Goal: Information Seeking & Learning: Learn about a topic

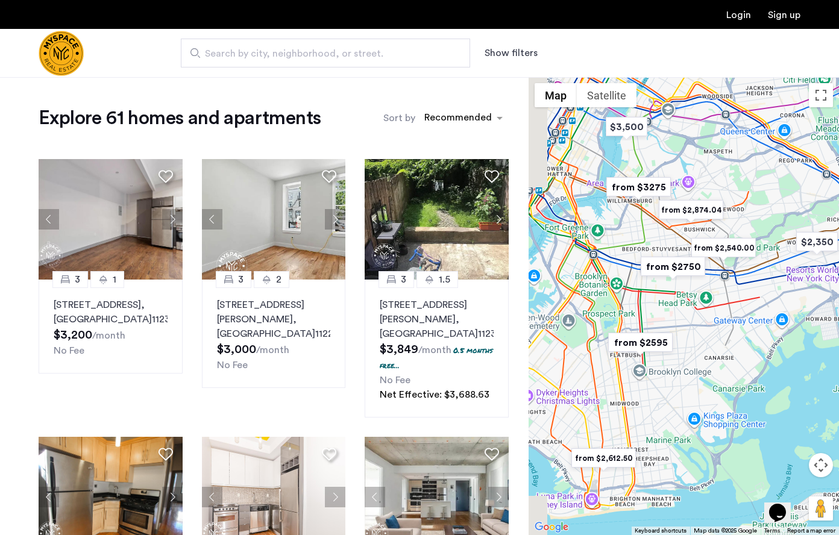
drag, startPoint x: 683, startPoint y: 367, endPoint x: 712, endPoint y: 367, distance: 29.5
click at [712, 367] on div at bounding box center [684, 306] width 310 height 458
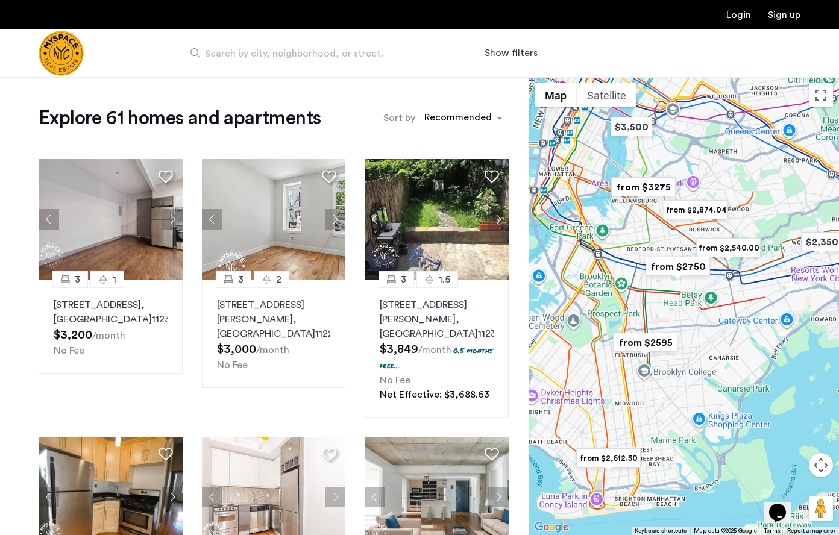
click at [825, 474] on button "Map camera controls" at bounding box center [821, 465] width 24 height 24
click at [793, 437] on button "Zoom in" at bounding box center [791, 435] width 24 height 24
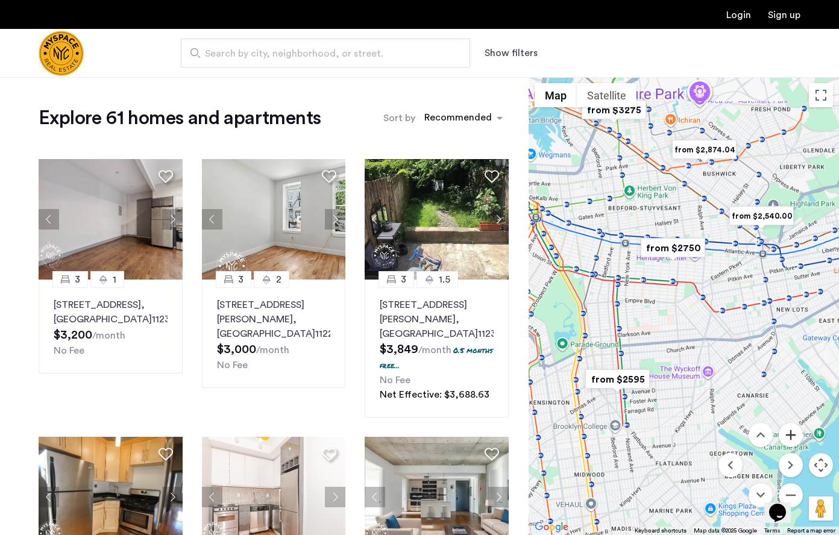
click at [793, 437] on button "Zoom in" at bounding box center [791, 435] width 24 height 24
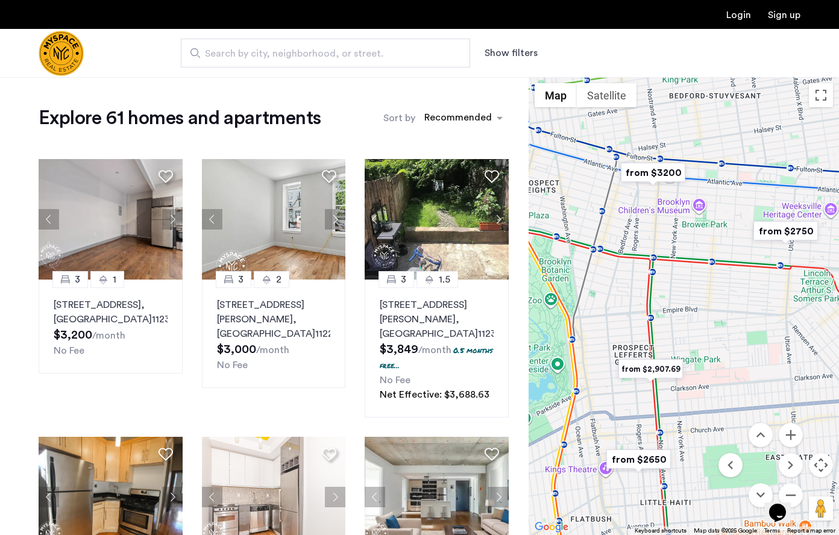
drag, startPoint x: 638, startPoint y: 313, endPoint x: 782, endPoint y: 334, distance: 145.6
click at [782, 334] on div at bounding box center [684, 306] width 310 height 458
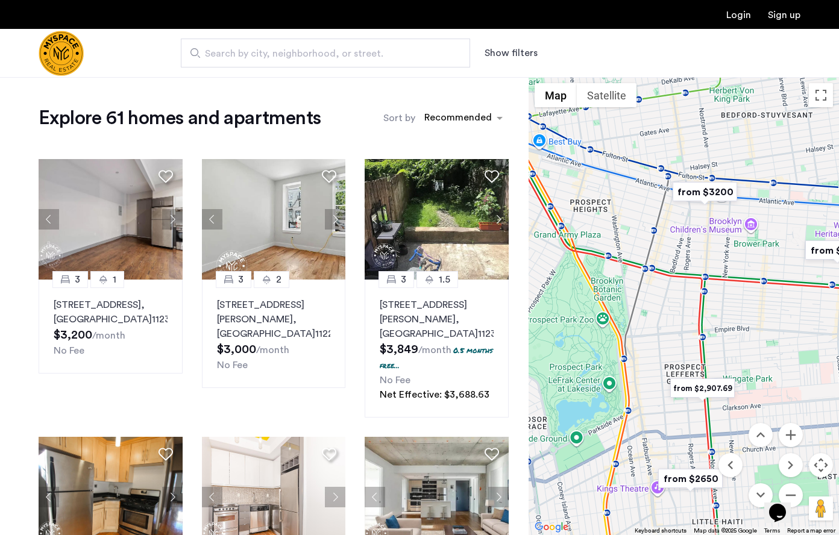
drag, startPoint x: 683, startPoint y: 280, endPoint x: 709, endPoint y: 292, distance: 28.0
click at [709, 292] on div at bounding box center [684, 306] width 310 height 458
click at [788, 442] on button "Zoom in" at bounding box center [791, 435] width 24 height 24
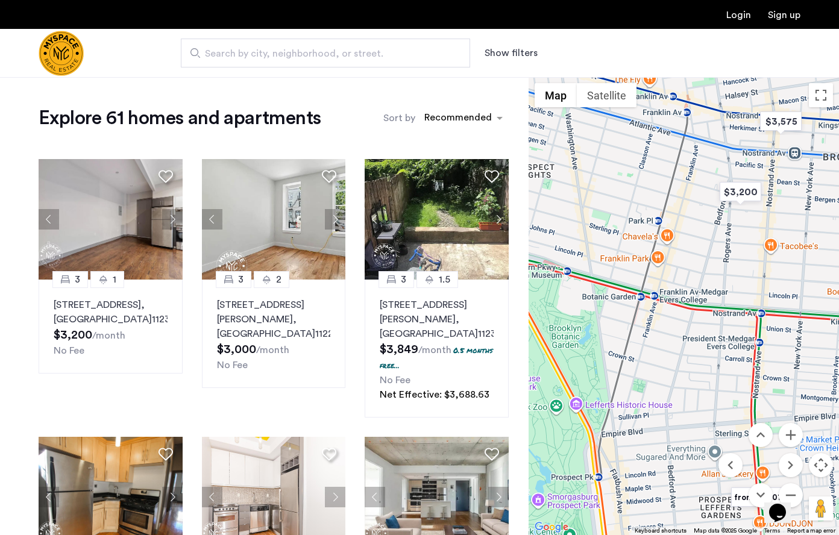
drag, startPoint x: 701, startPoint y: 281, endPoint x: 730, endPoint y: 354, distance: 79.0
click at [730, 354] on div at bounding box center [684, 306] width 310 height 458
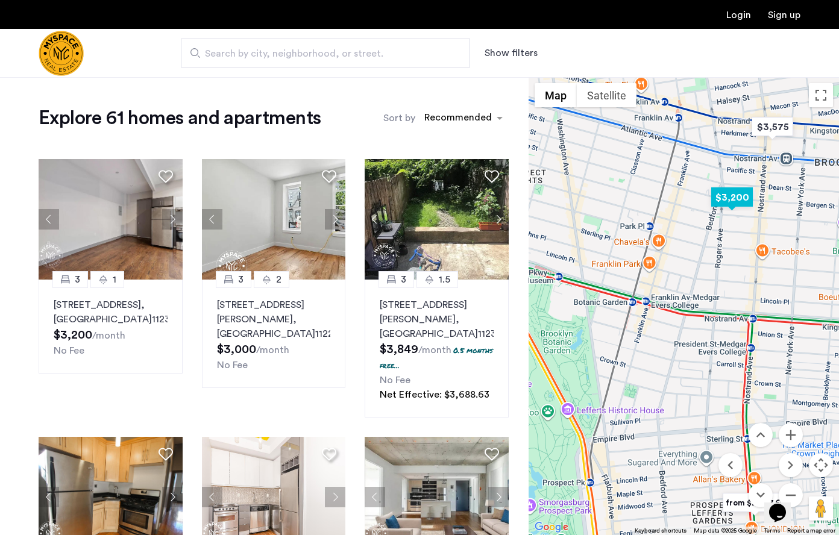
click at [736, 206] on img "$3,200" at bounding box center [731, 197] width 51 height 27
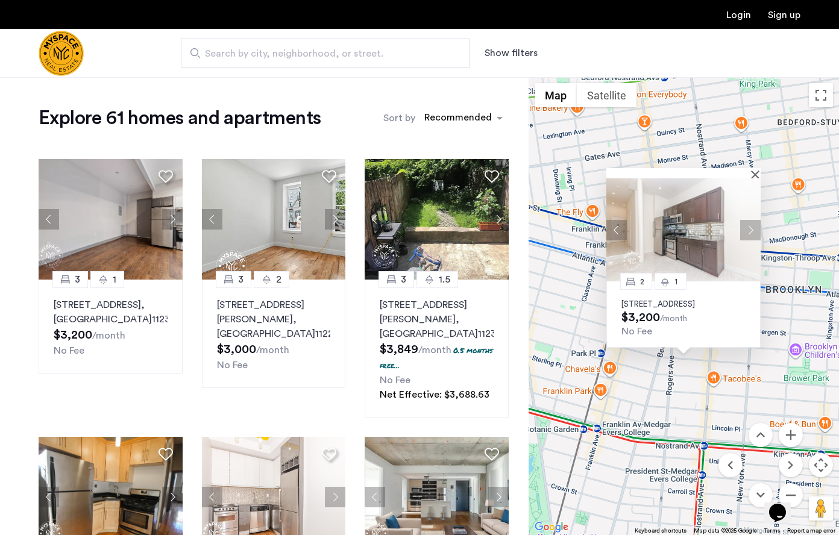
click at [745, 222] on button "Next apartment" at bounding box center [750, 230] width 20 height 20
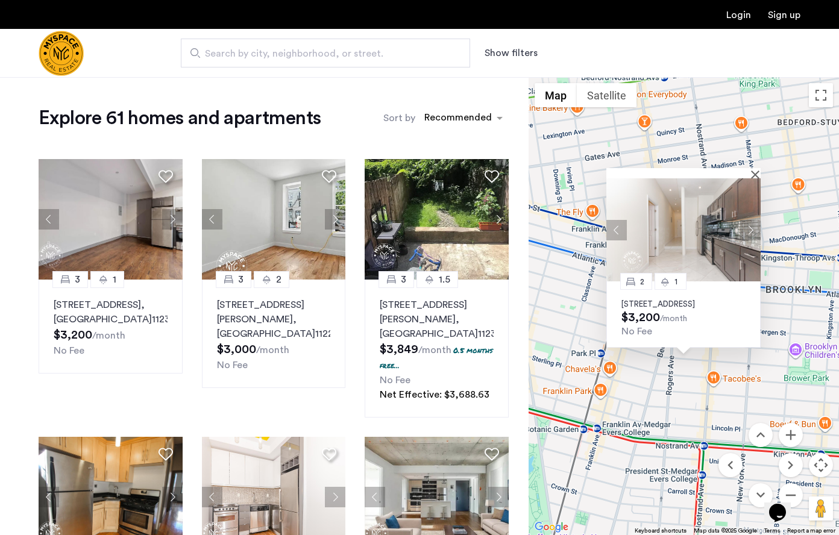
click at [745, 222] on button "Next apartment" at bounding box center [750, 230] width 20 height 20
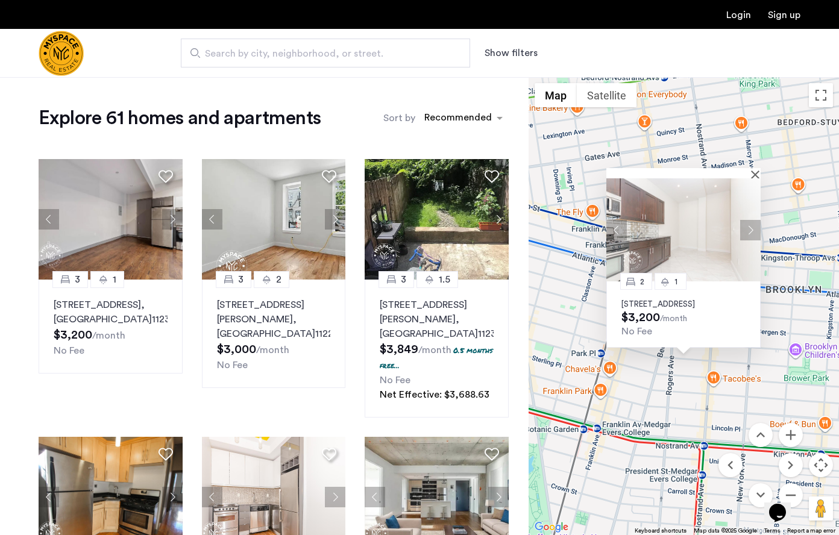
click at [745, 222] on button "Next apartment" at bounding box center [750, 230] width 20 height 20
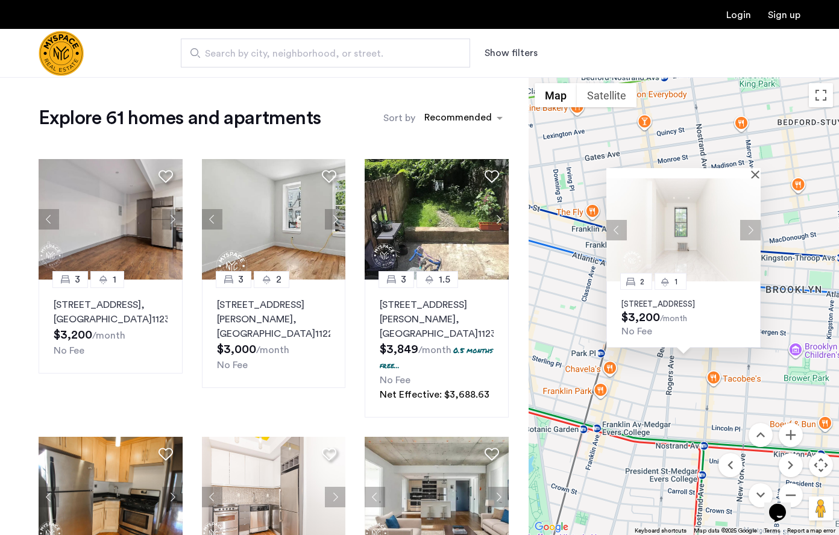
click at [745, 222] on button "Next apartment" at bounding box center [750, 230] width 20 height 20
click at [744, 222] on button "Next apartment" at bounding box center [750, 230] width 20 height 20
